Goal: Find specific page/section: Find specific page/section

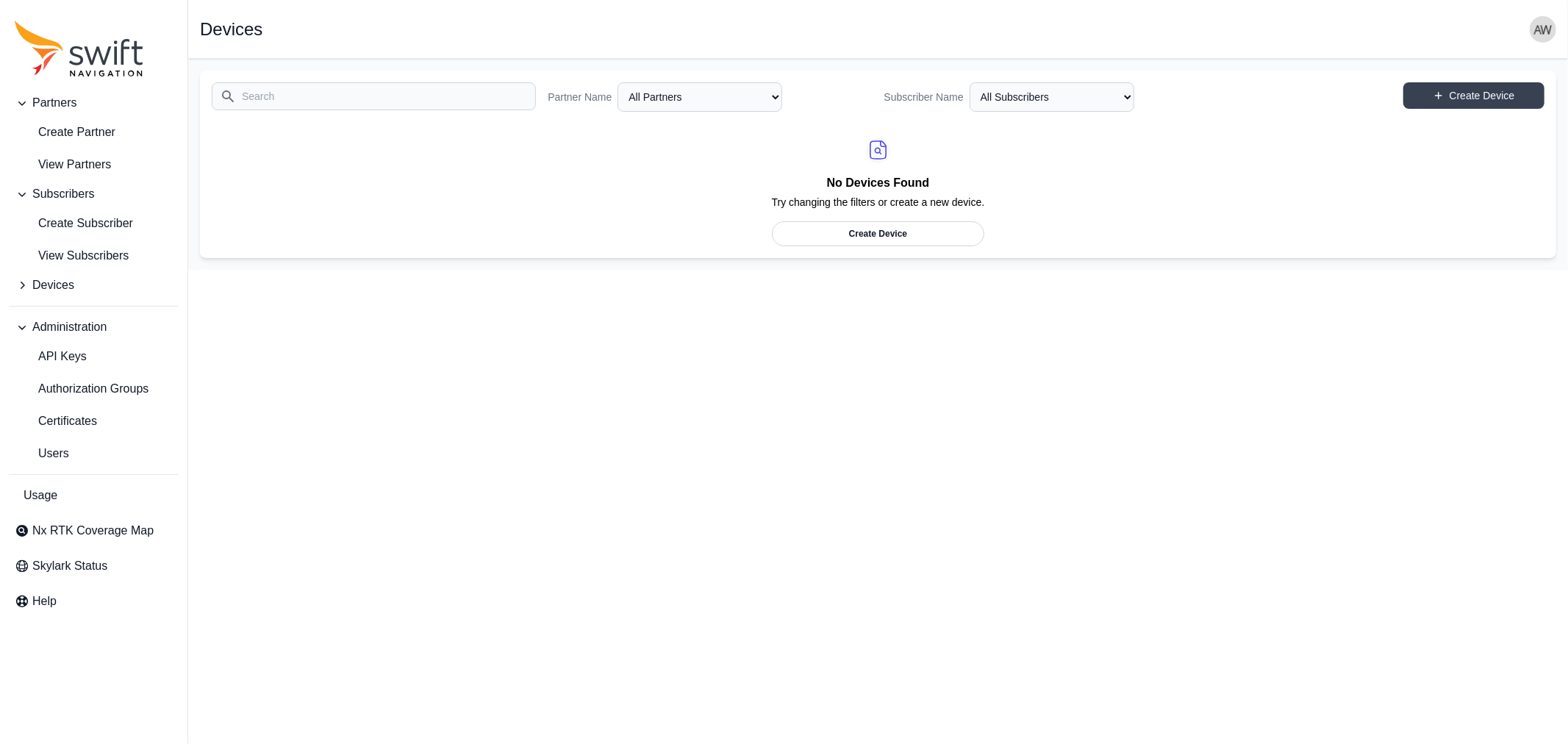
click at [48, 284] on span "Devices" at bounding box center [53, 285] width 42 height 18
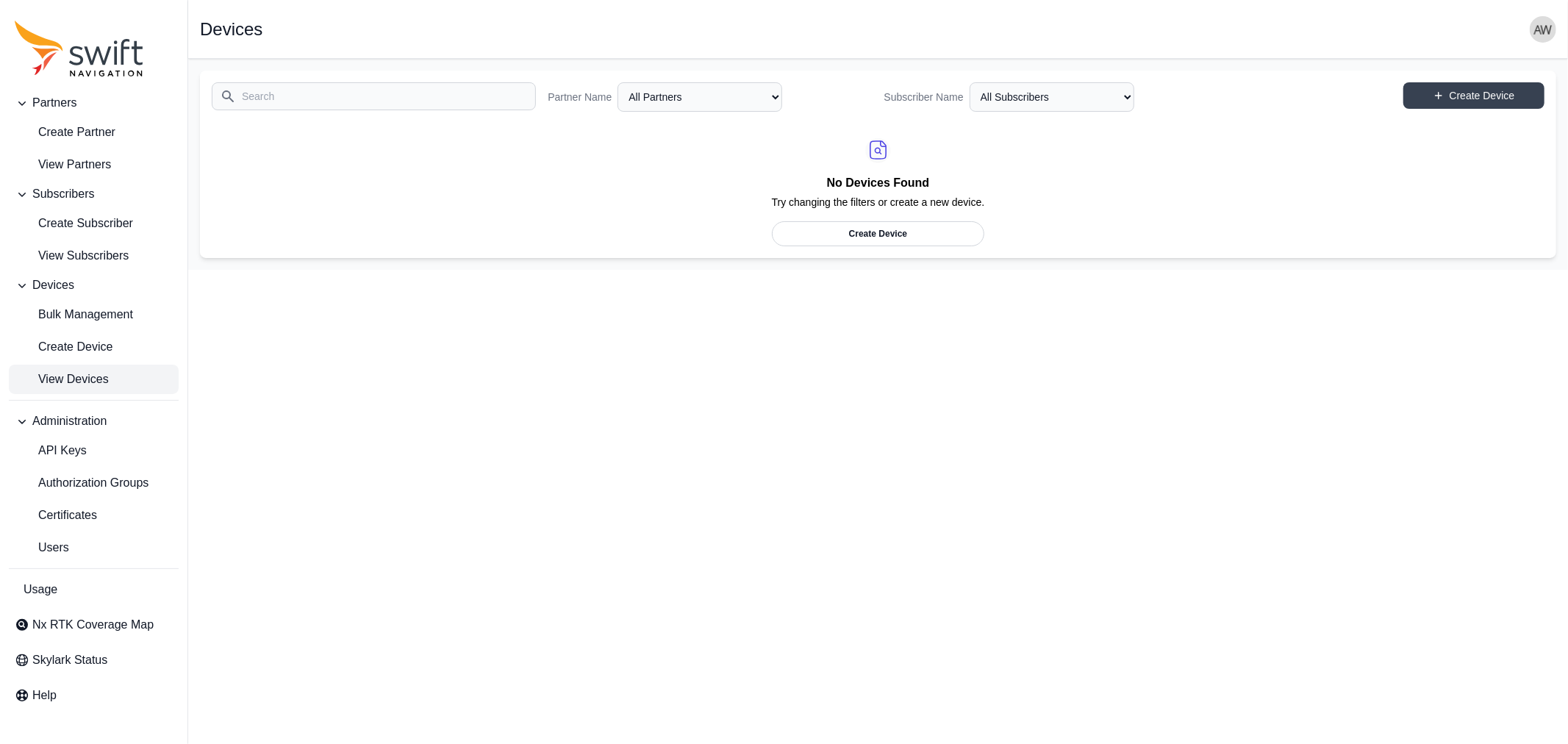
click at [52, 378] on span "View Devices" at bounding box center [62, 379] width 94 height 18
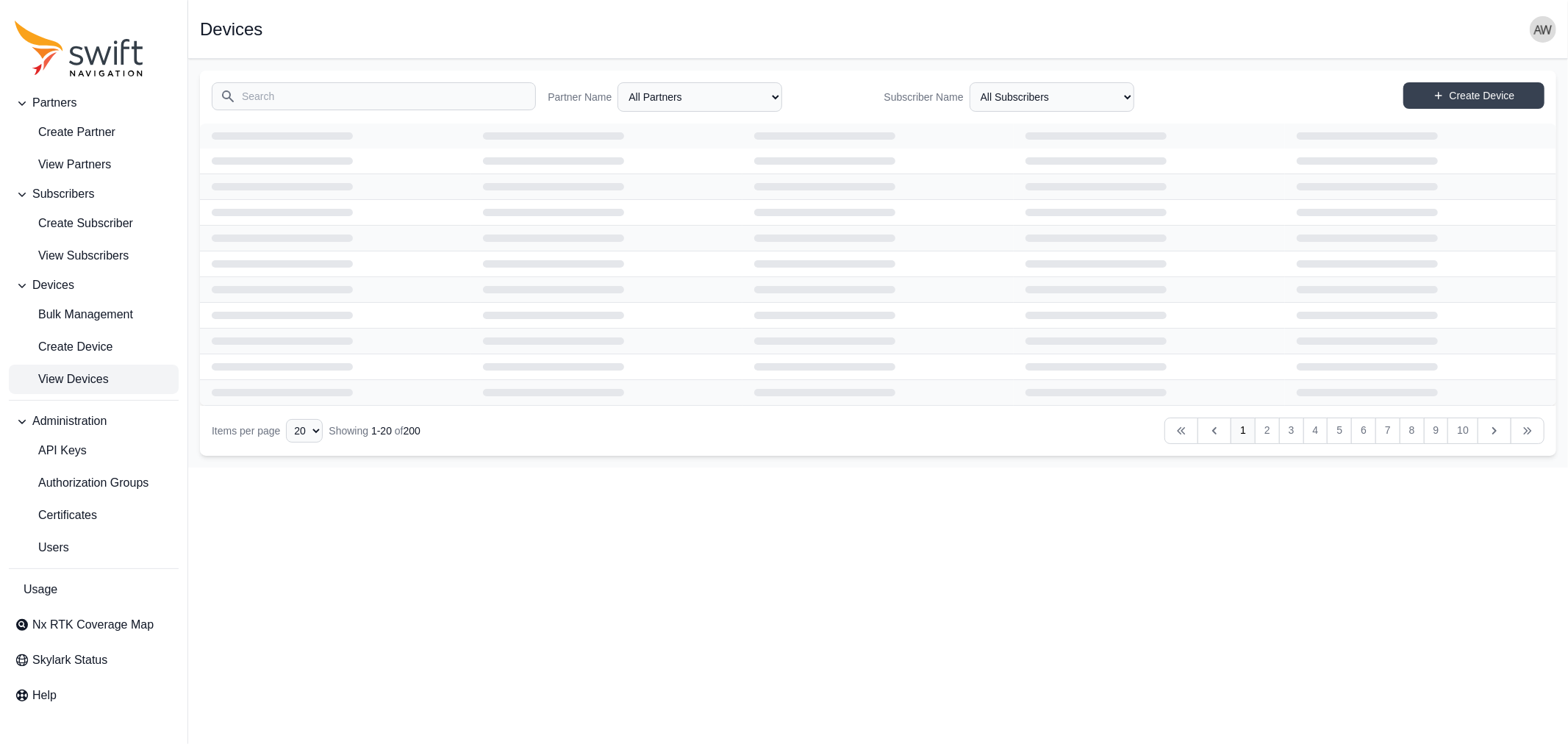
click at [335, 99] on input "Search" at bounding box center [374, 96] width 324 height 28
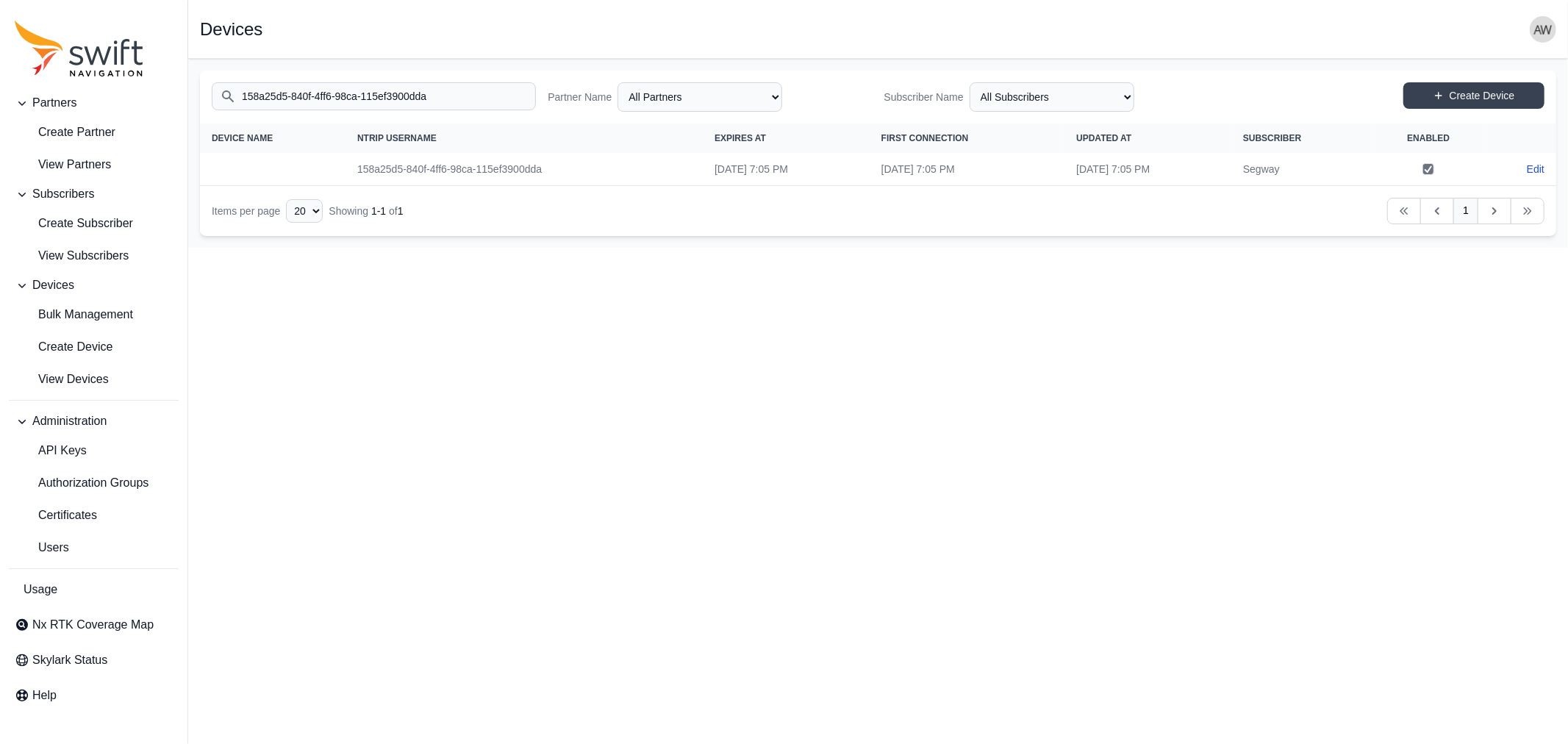
drag, startPoint x: 483, startPoint y: 103, endPoint x: 213, endPoint y: 100, distance: 270.0
click at [213, 100] on input "158a25d5-840f-4ff6-98ca-115ef3900dda" at bounding box center [374, 96] width 324 height 28
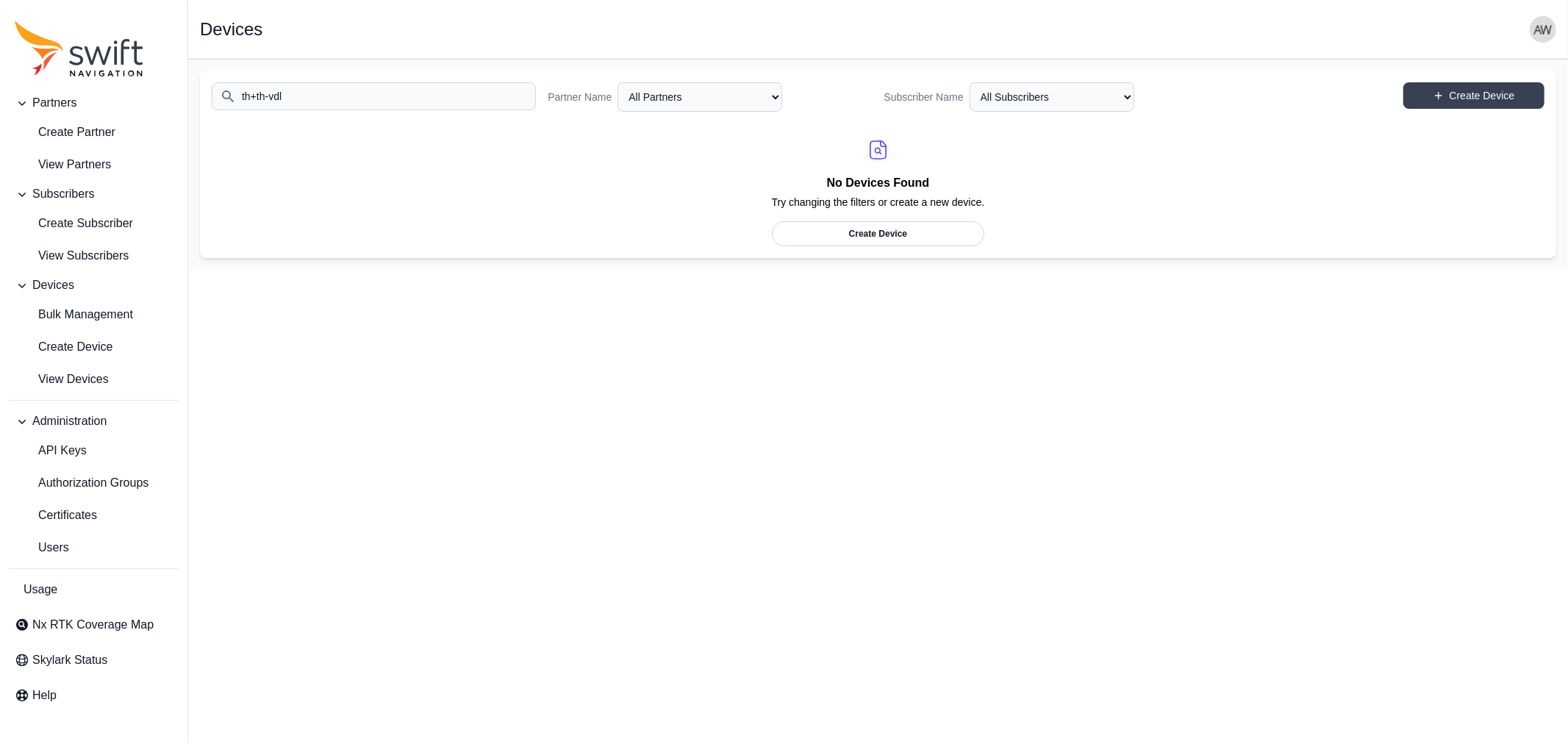
click at [478, 94] on input "th+th-vdl" at bounding box center [374, 96] width 324 height 28
drag, startPoint x: 393, startPoint y: 96, endPoint x: 323, endPoint y: 89, distance: 70.3
click at [270, 100] on input "th+th-vdl" at bounding box center [374, 96] width 324 height 28
type input "th+th"
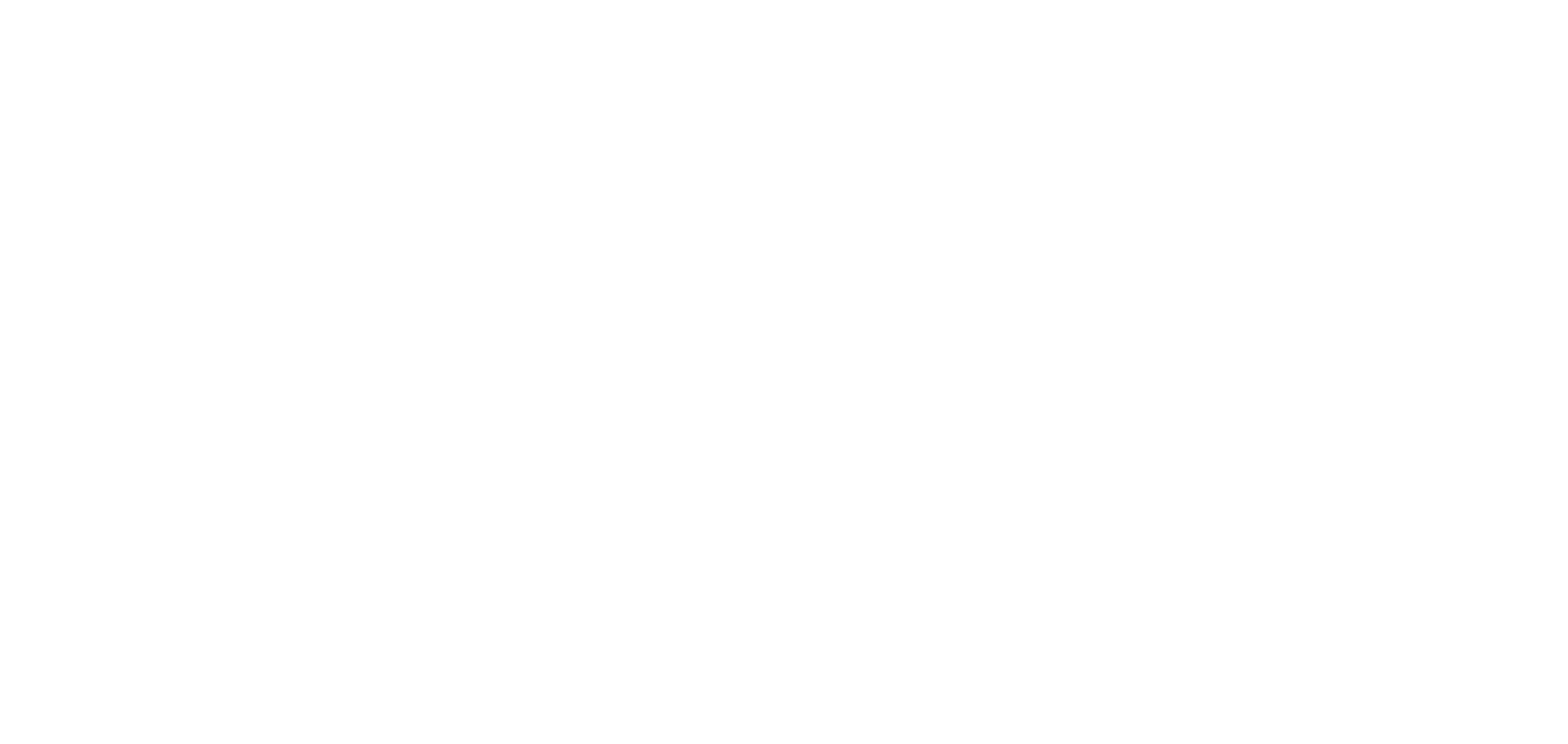
select select
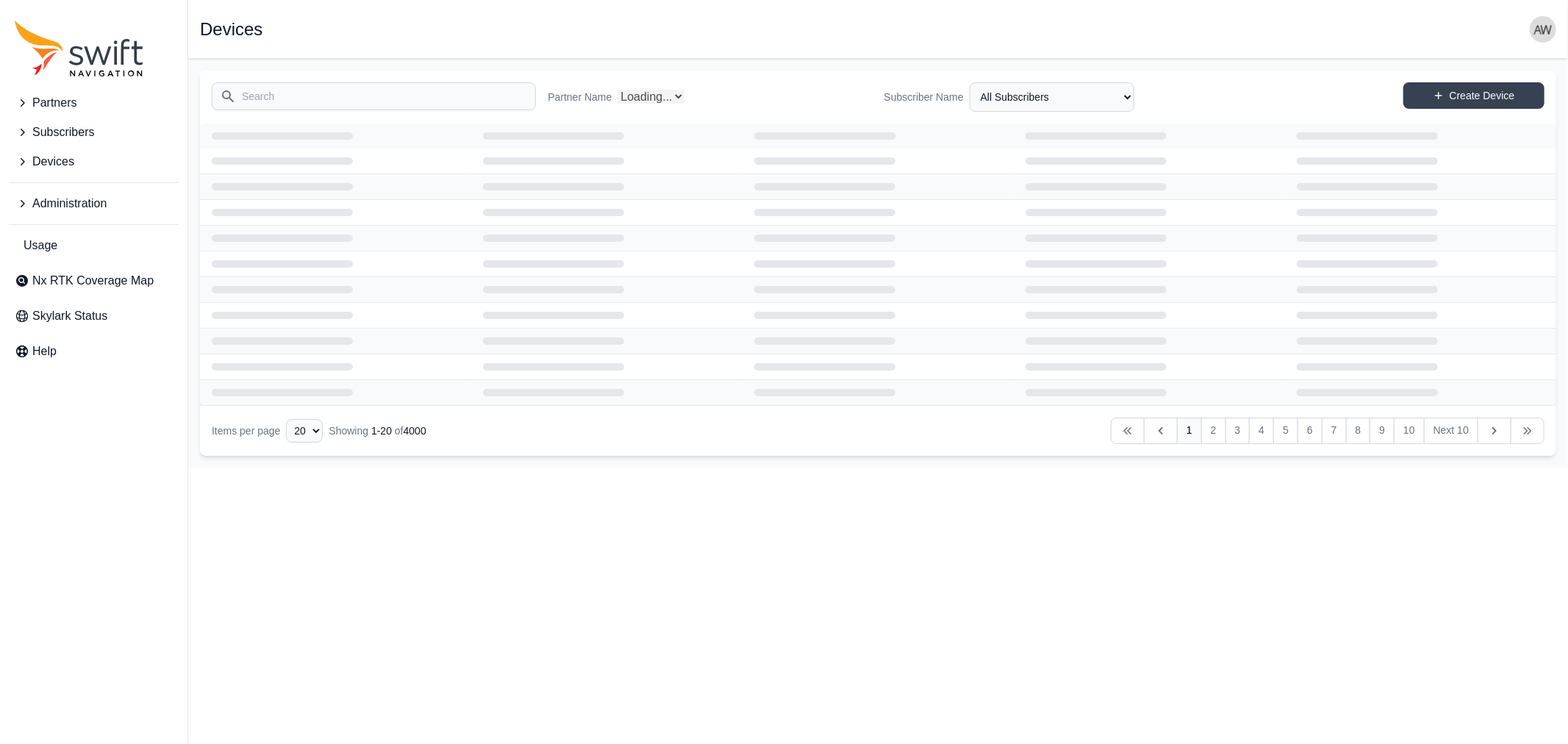
click at [359, 94] on input "Search" at bounding box center [374, 96] width 324 height 28
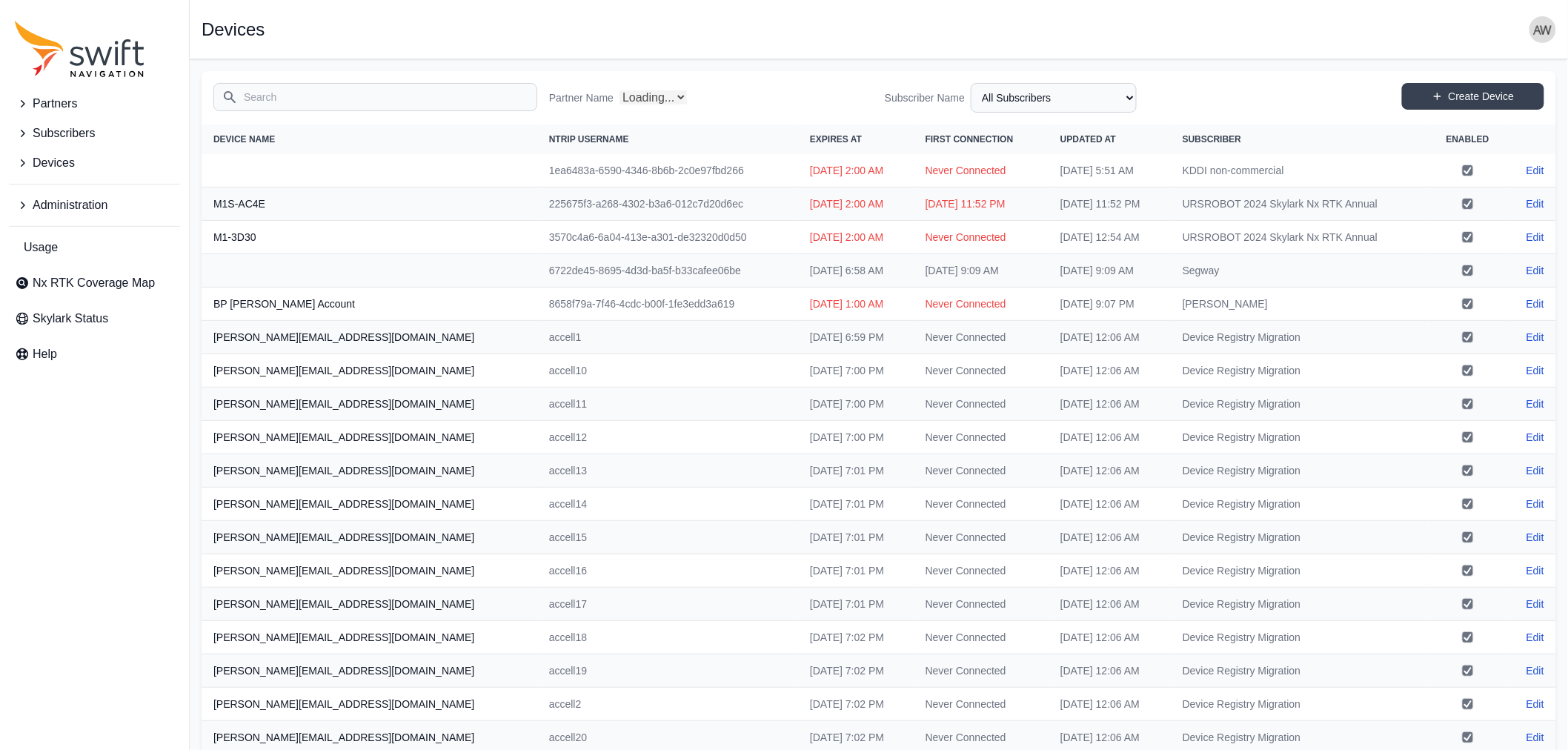
select select "Partner Name"
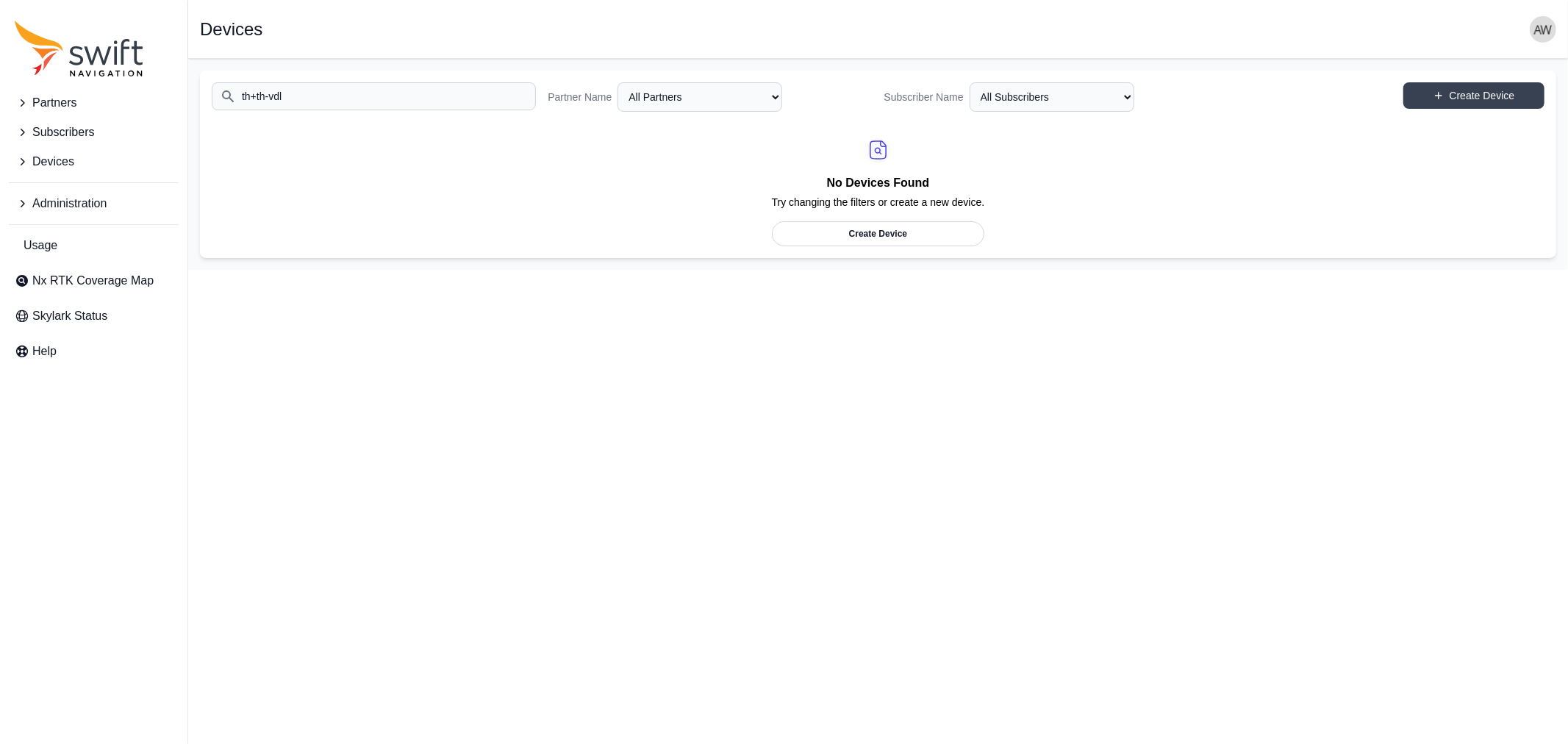
type input "th+th-vdl"
